Goal: Check status: Check status

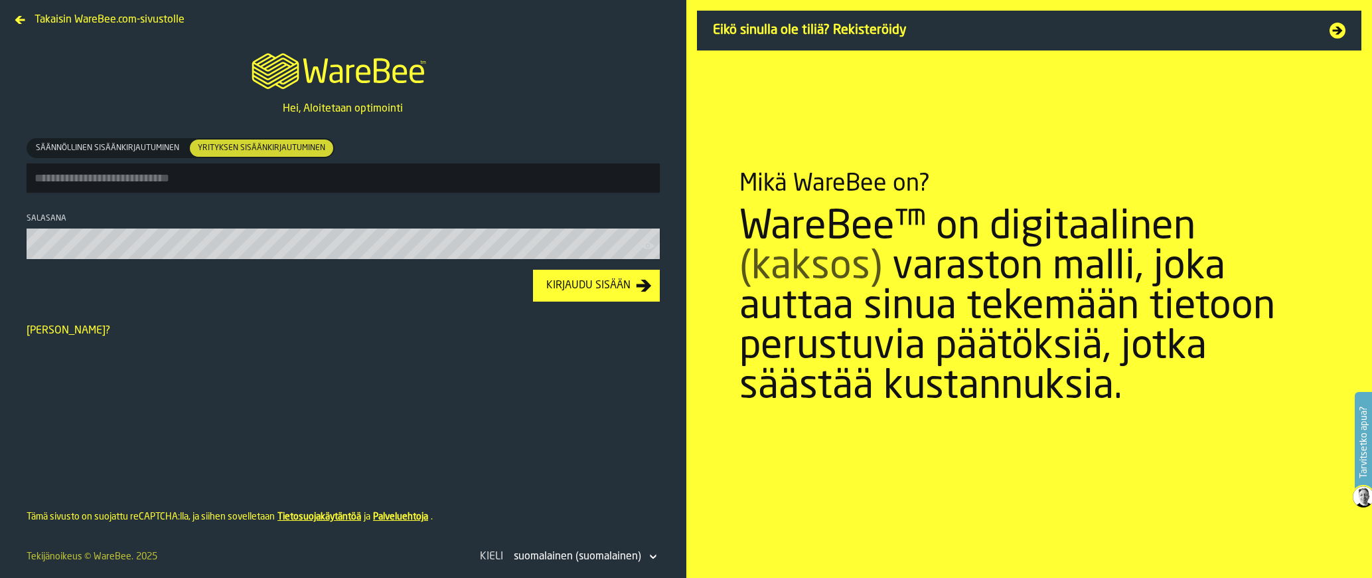
click at [292, 178] on input "Säännöllinen sisäänkirjautuminen Säännöllinen sisäänkirjautuminen Yrityksen sis…" at bounding box center [343, 177] width 633 height 29
type input "**********"
click at [617, 289] on div "Kirjaudu sisään" at bounding box center [588, 286] width 95 height 16
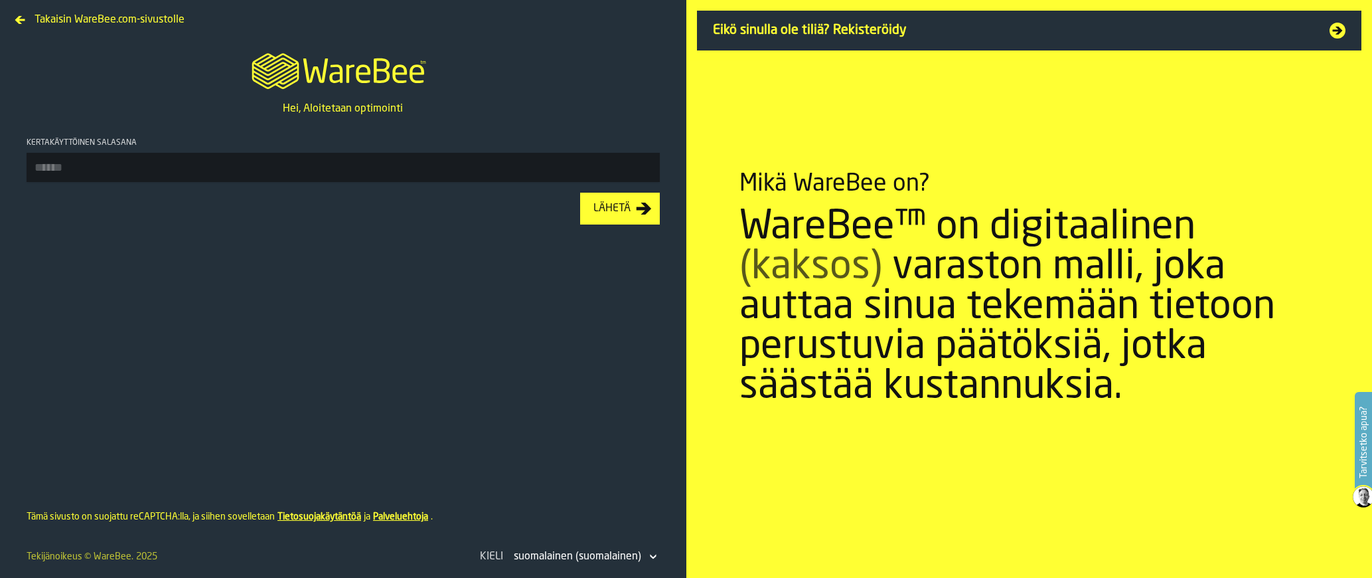
click at [301, 172] on input "Kertakäyttöinen salasana" at bounding box center [343, 167] width 633 height 29
click at [92, 163] on input "Kertakäyttöinen salasana" at bounding box center [343, 167] width 633 height 29
type input "******"
click at [580, 193] on button "Lähetä" at bounding box center [620, 209] width 80 height 32
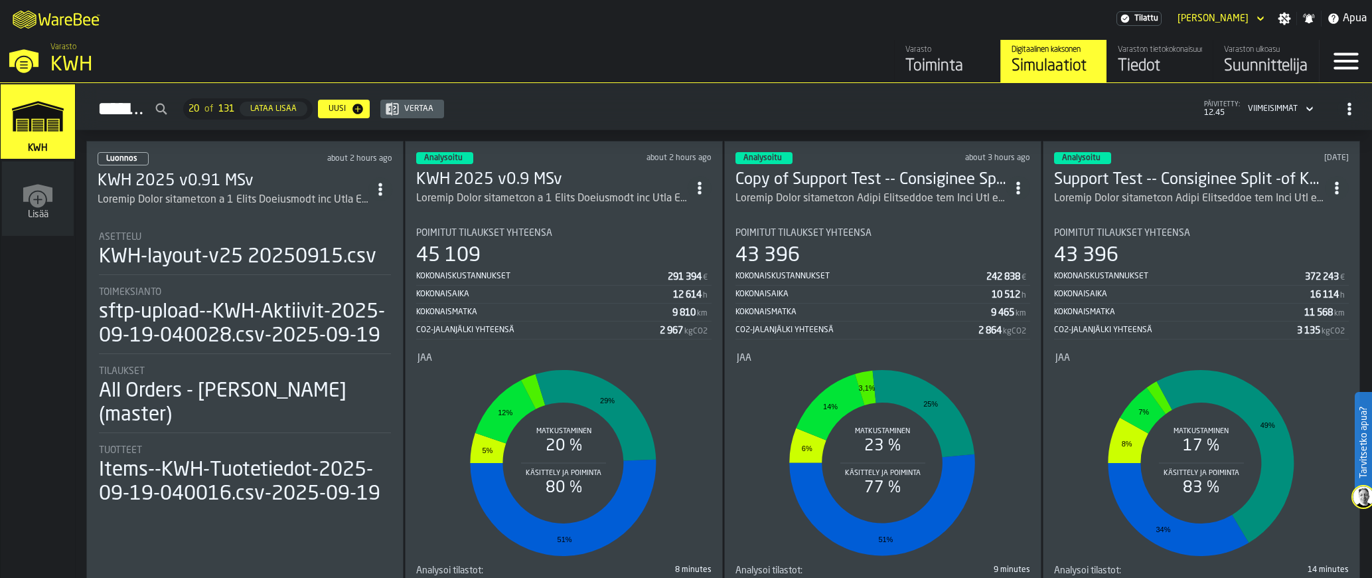
click at [457, 177] on h3 "KWH 2025 v0.9 MSv" at bounding box center [551, 179] width 271 height 21
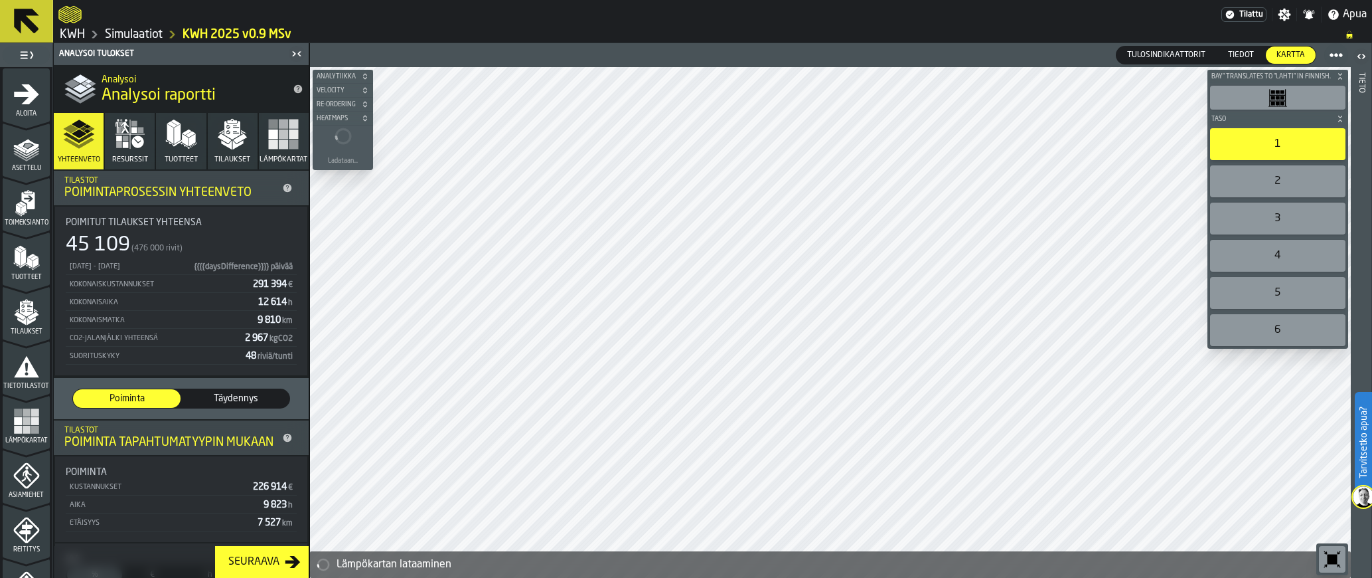
click at [232, 133] on icon "button" at bounding box center [232, 134] width 32 height 32
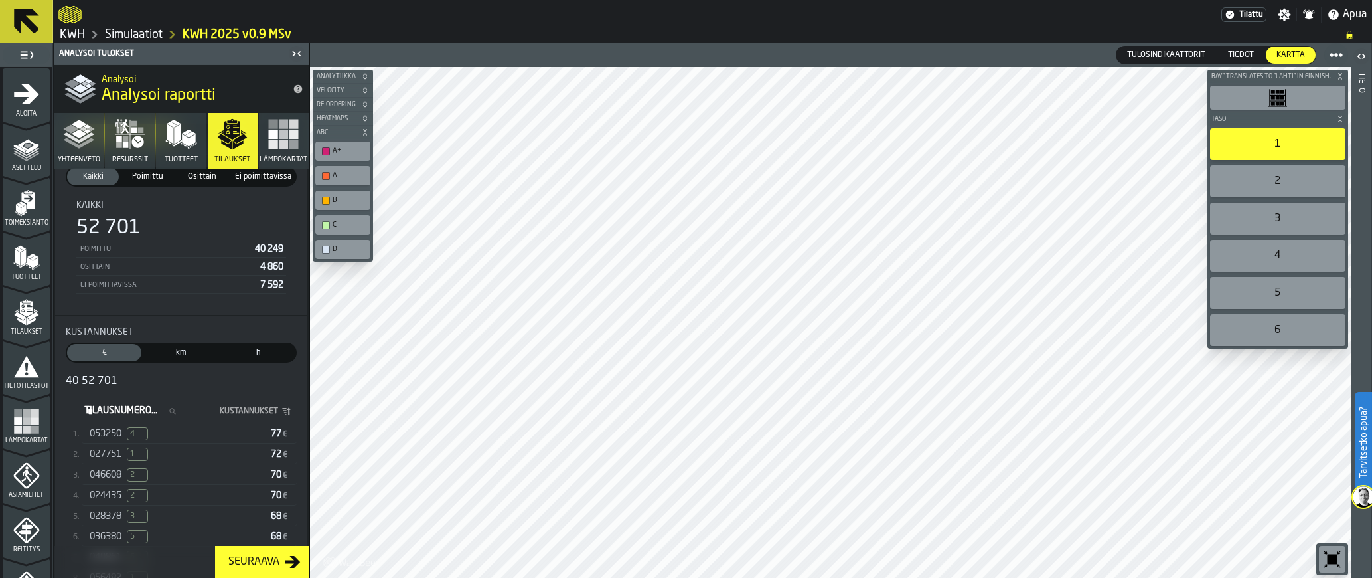
scroll to position [79, 0]
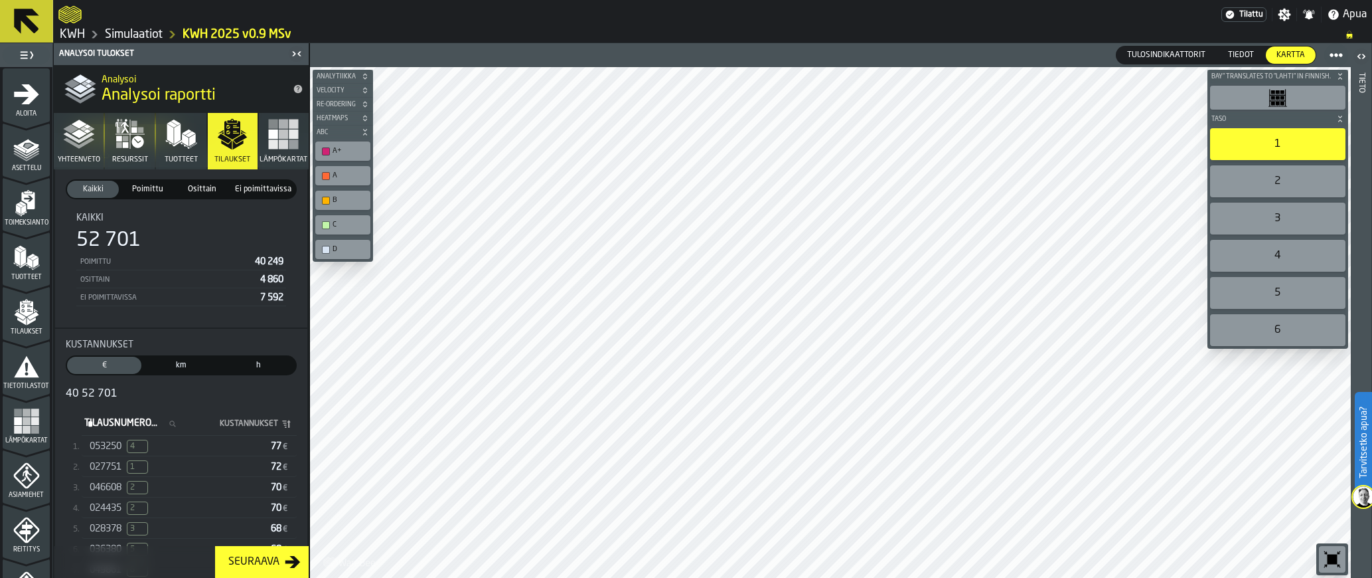
click at [89, 396] on div "40 52 701" at bounding box center [181, 394] width 231 height 16
click at [176, 426] on icon "stat-Kustannukset" at bounding box center [172, 424] width 8 height 8
click at [187, 426] on input "Tilausnumero... Tilausnumero..." at bounding box center [134, 423] width 105 height 17
click at [146, 426] on input "Tilausnumero... Tilausnumero..." at bounding box center [134, 423] width 105 height 17
click at [114, 428] on input "***" at bounding box center [134, 423] width 105 height 17
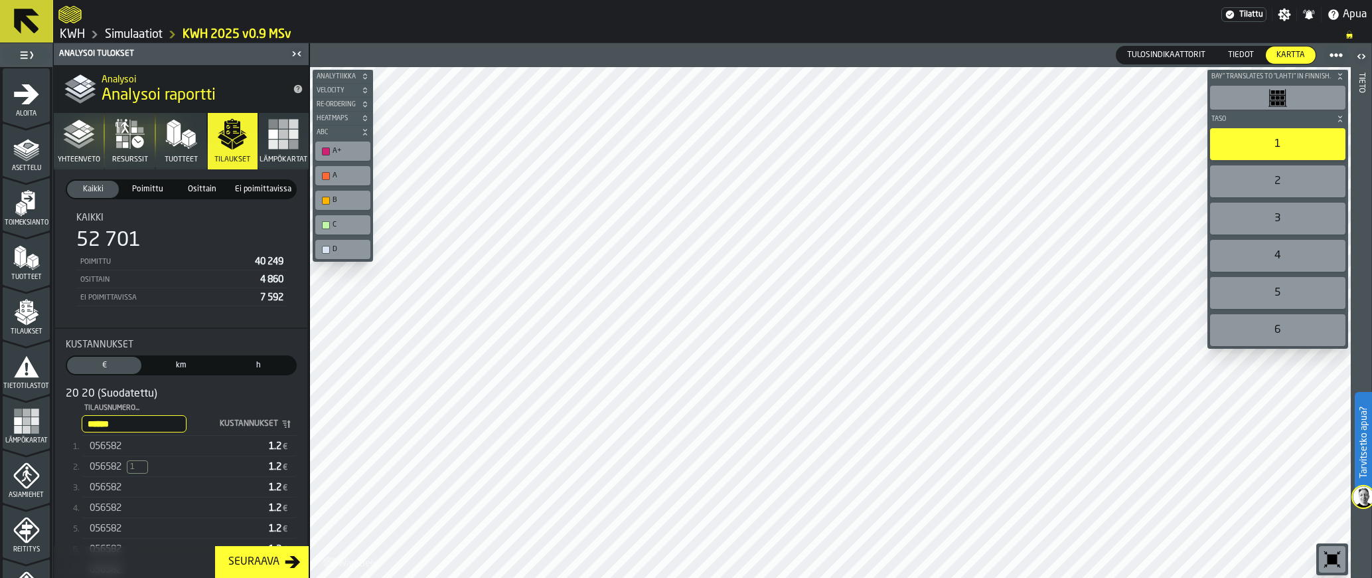
type input "******"
click at [123, 451] on div "056582" at bounding box center [177, 446] width 174 height 11
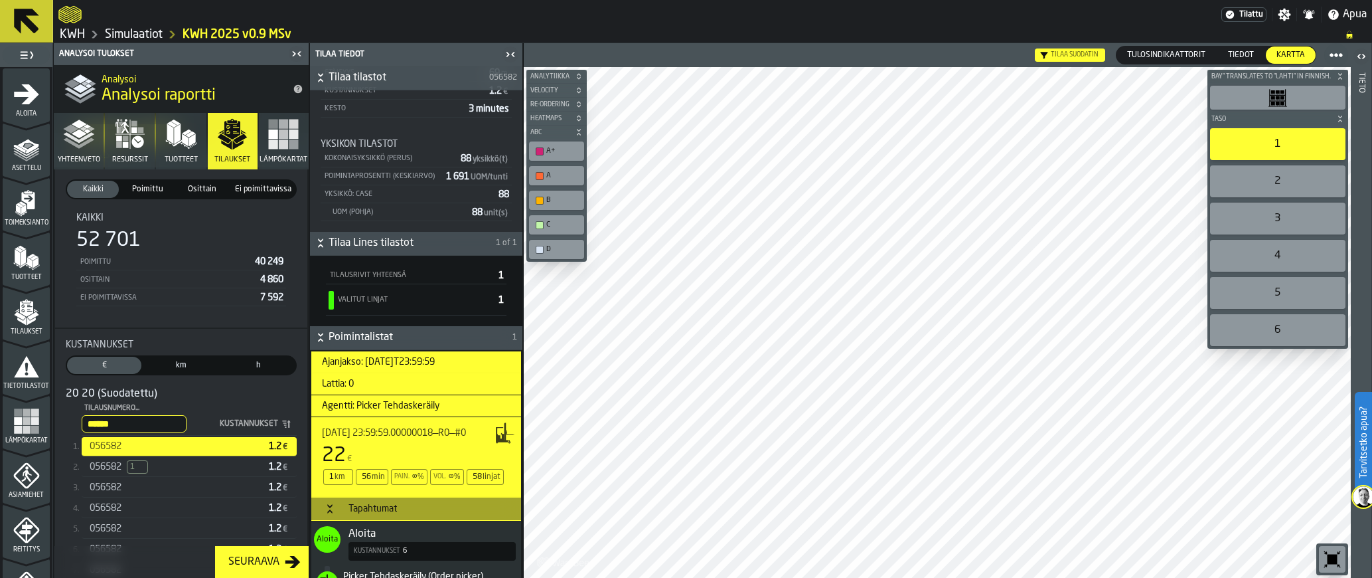
scroll to position [199, 0]
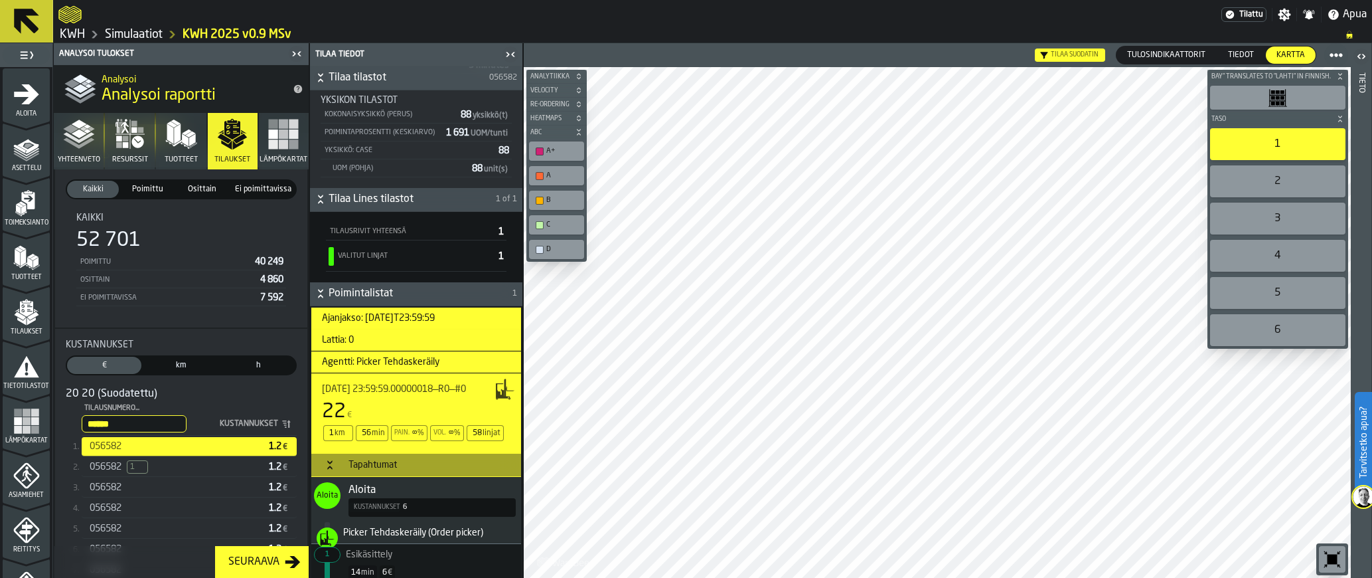
click at [386, 321] on span "Ajanjakso: [DATE]T23:59:59" at bounding box center [372, 318] width 123 height 11
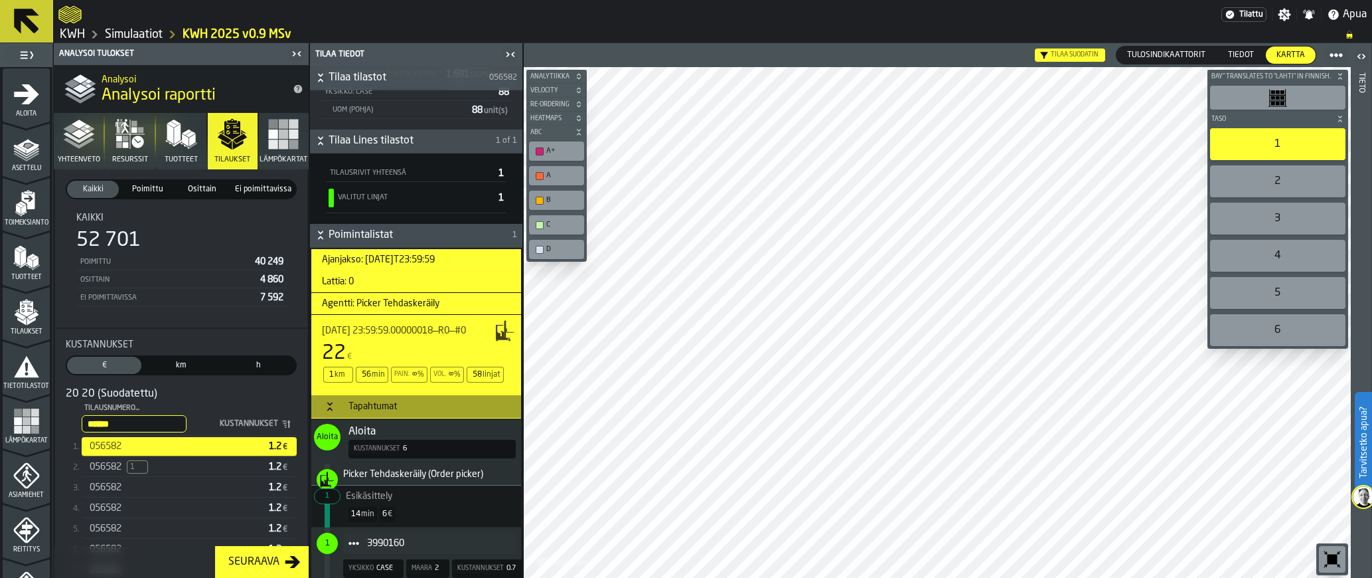
scroll to position [266, 0]
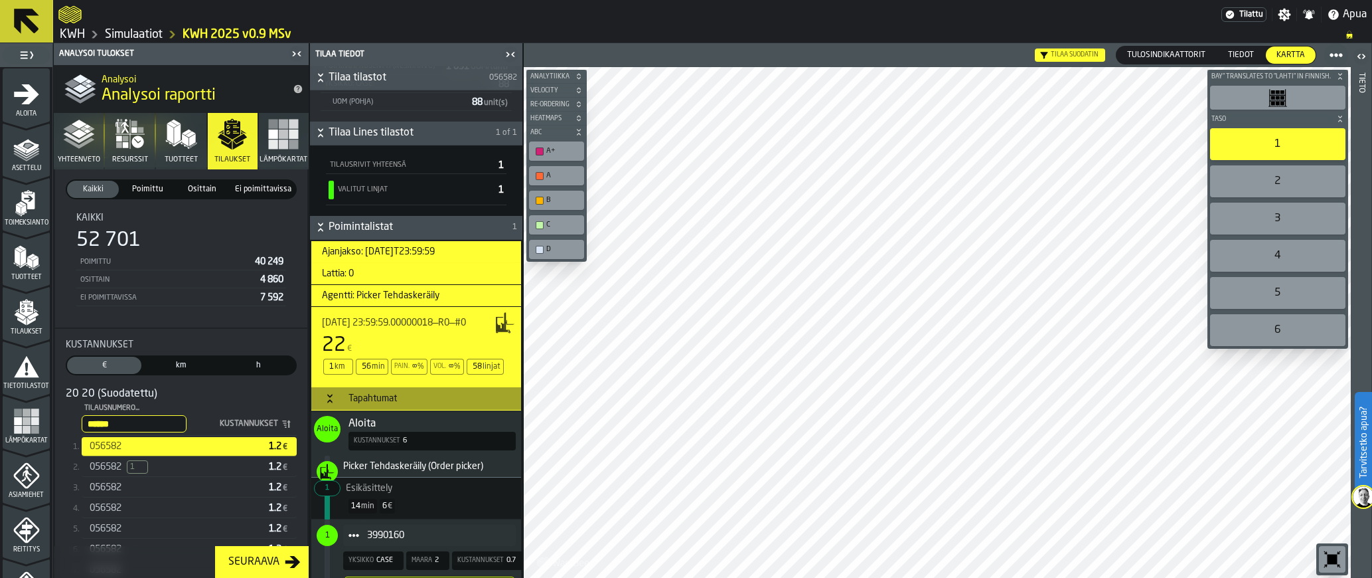
click at [364, 422] on span "Aloita" at bounding box center [362, 423] width 27 height 11
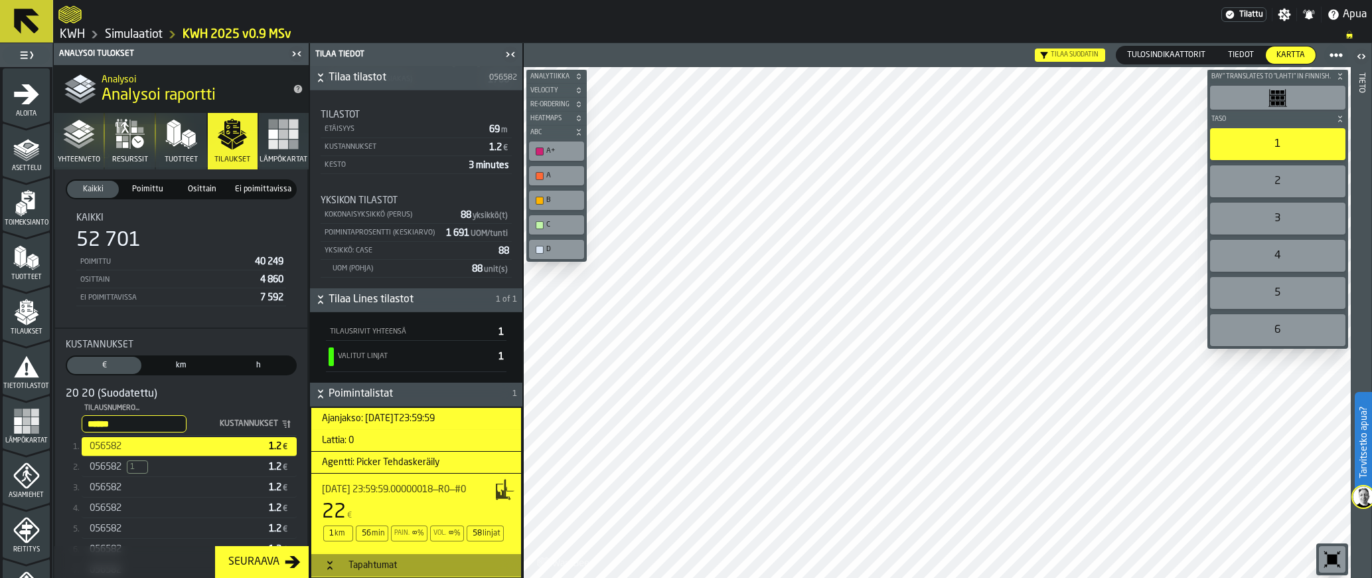
scroll to position [0, 0]
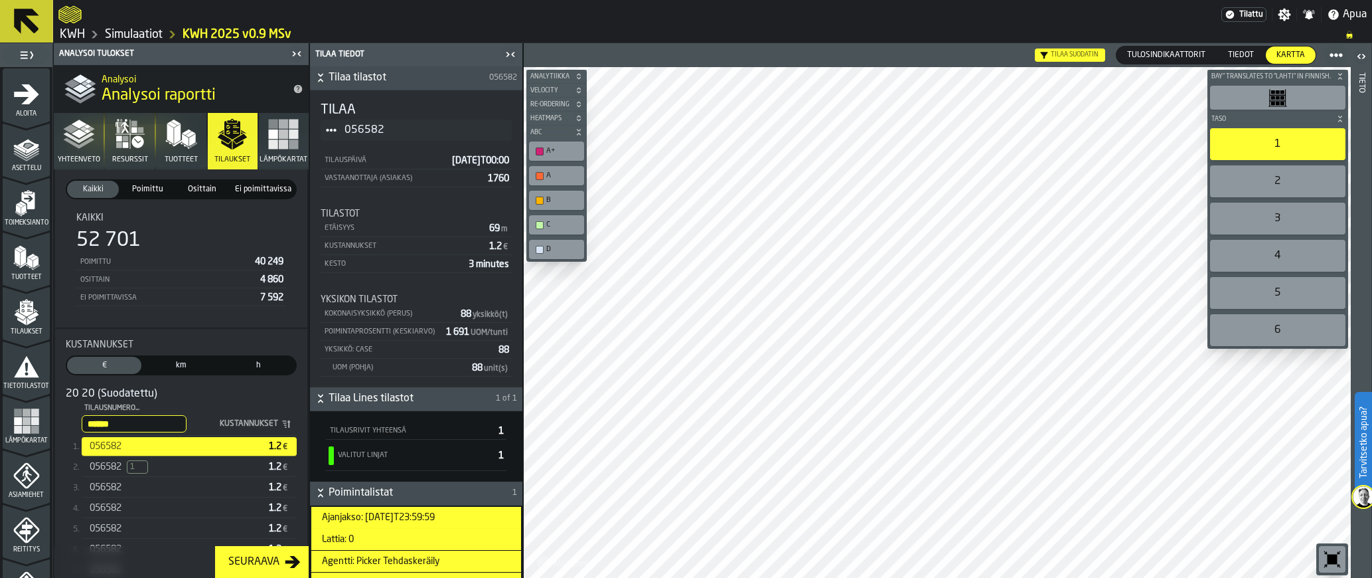
click at [147, 430] on input "******" at bounding box center [134, 423] width 105 height 17
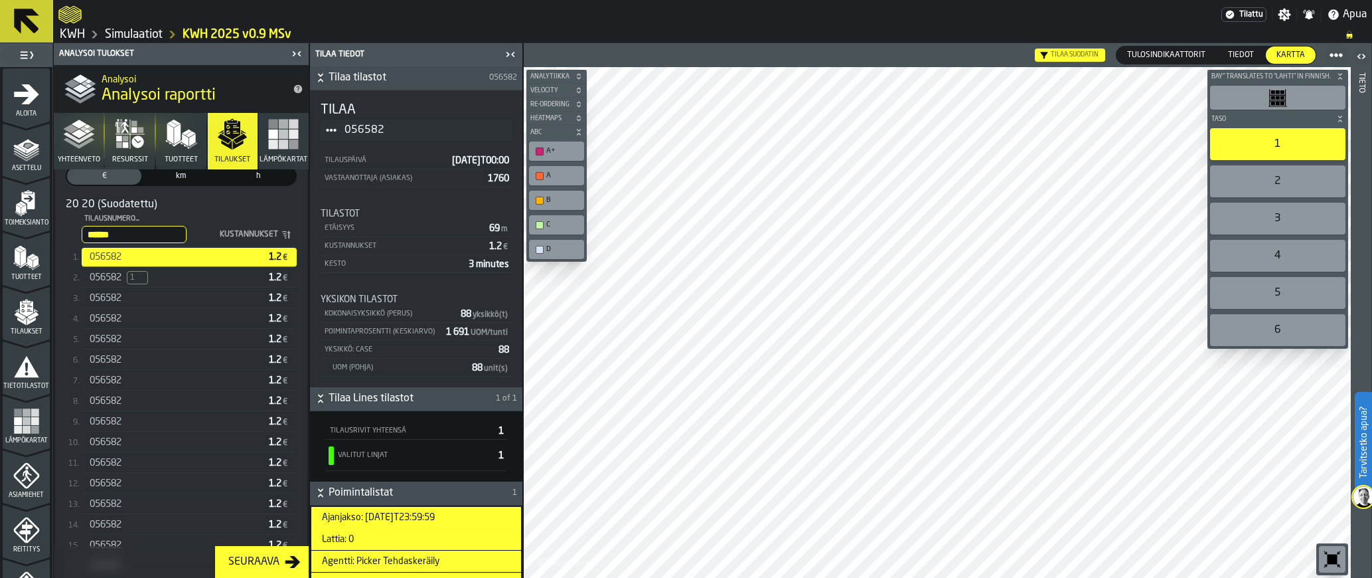
scroll to position [278, 0]
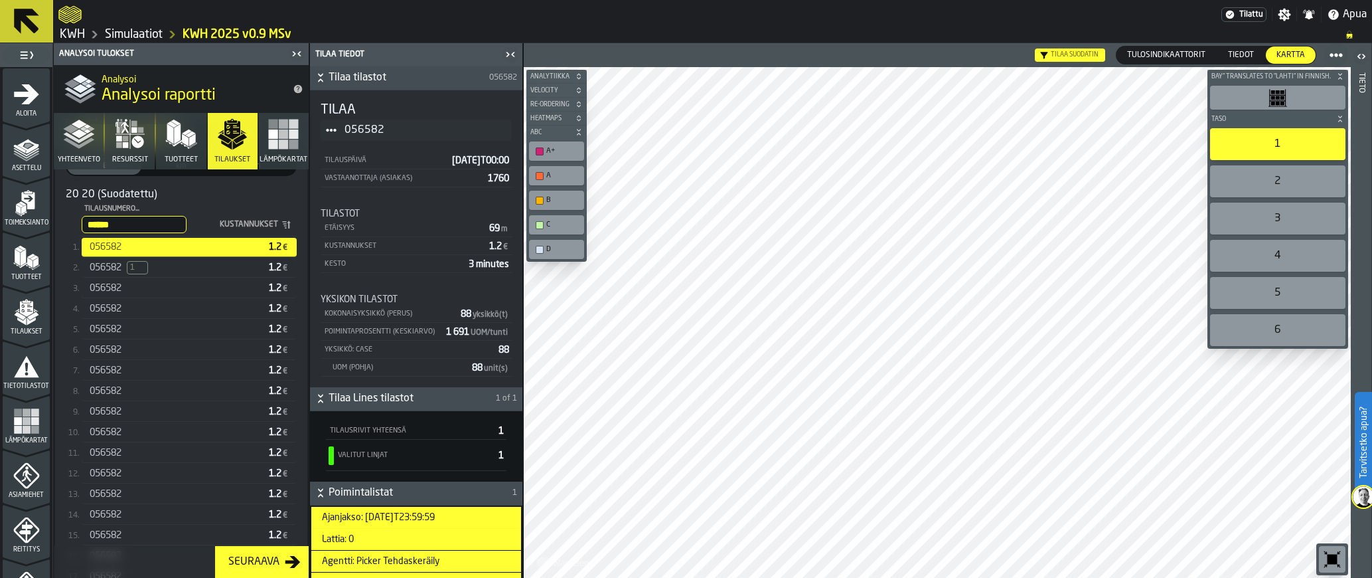
click at [250, 556] on div "Seuraava" at bounding box center [254, 562] width 62 height 16
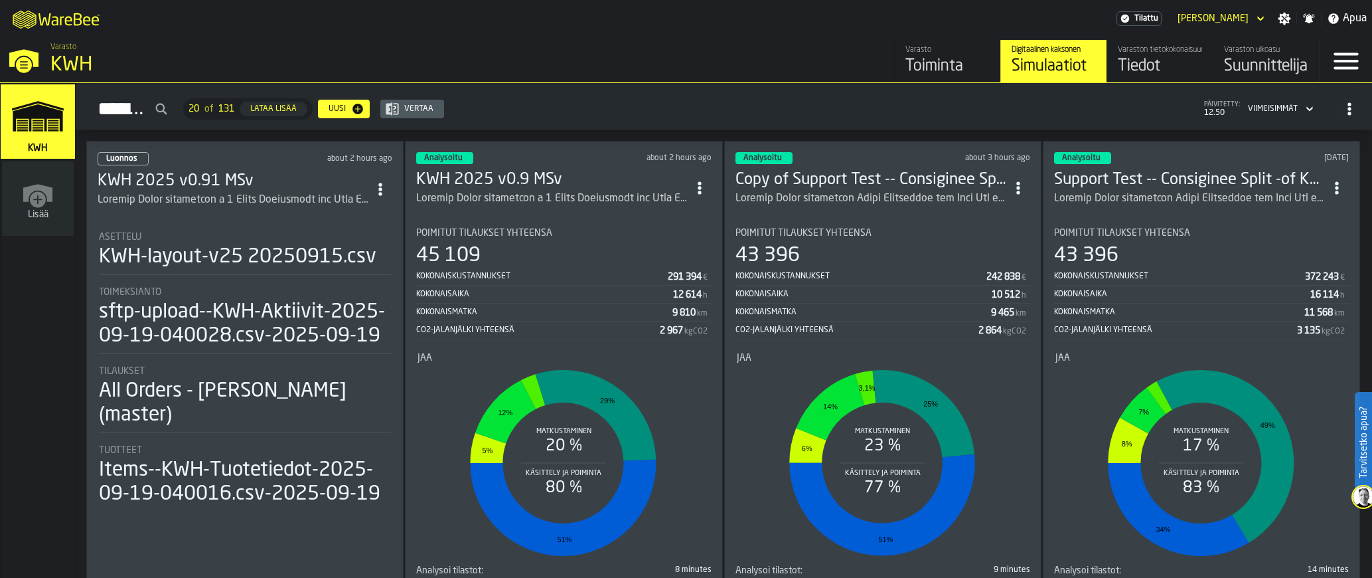
click at [584, 223] on section "Poimitut tilaukset yhteensä 45 109 Kokonaiskustannukset 291 394 € Kokonaisaika …" at bounding box center [563, 396] width 295 height 359
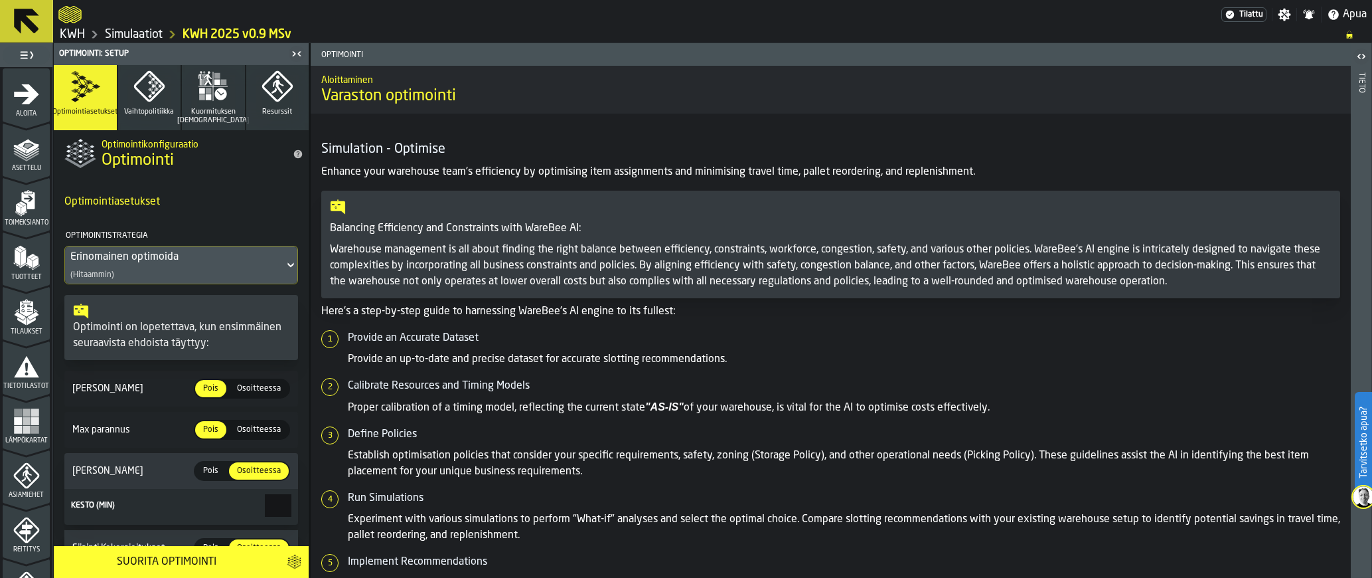
click at [31, 319] on icon "menu Tilaukset" at bounding box center [26, 312] width 27 height 27
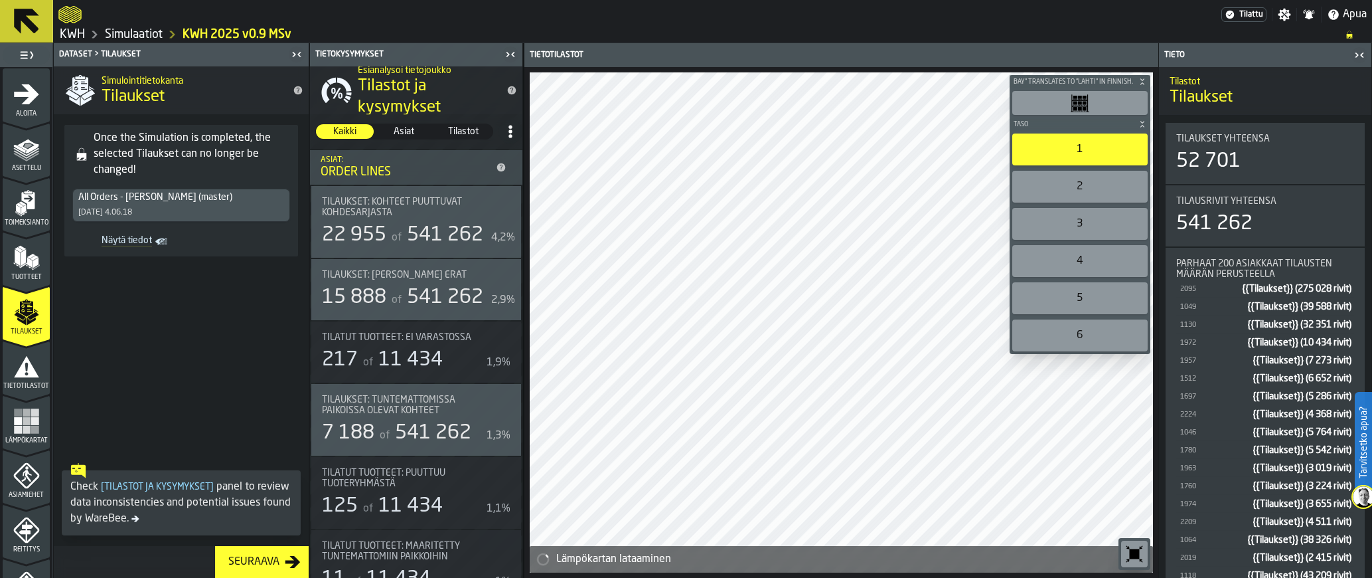
click at [23, 17] on icon at bounding box center [26, 21] width 25 height 25
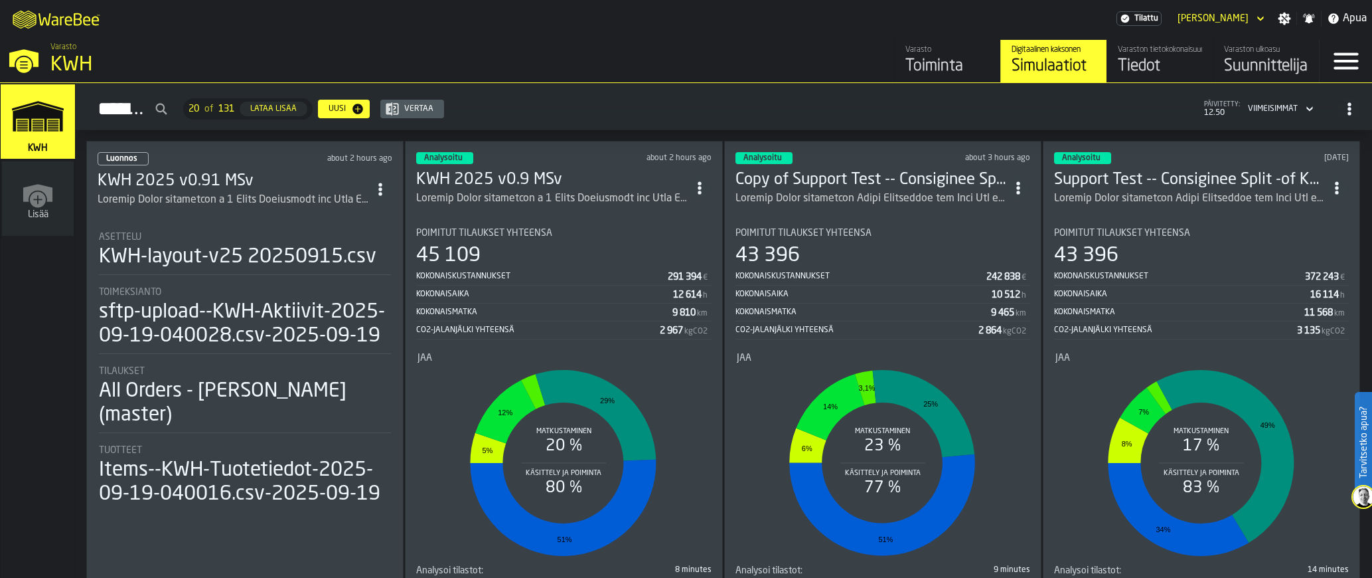
click at [586, 297] on div "Kokonaisaika" at bounding box center [544, 293] width 256 height 9
